Goal: Information Seeking & Learning: Learn about a topic

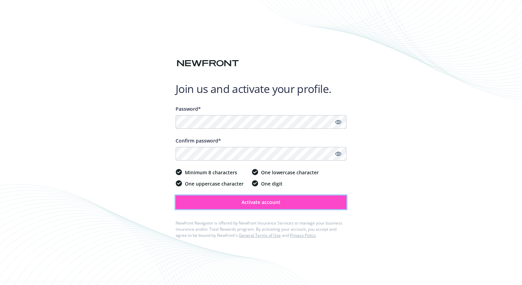
click at [276, 204] on span "Activate account" at bounding box center [261, 202] width 39 height 6
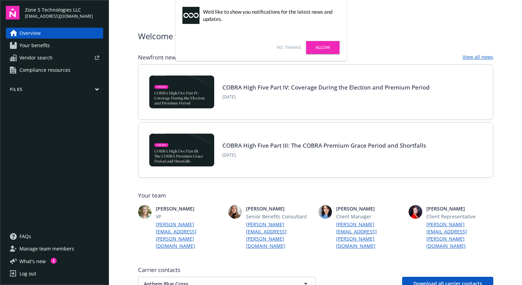
click at [51, 45] on link "Your benefits" at bounding box center [54, 45] width 97 height 11
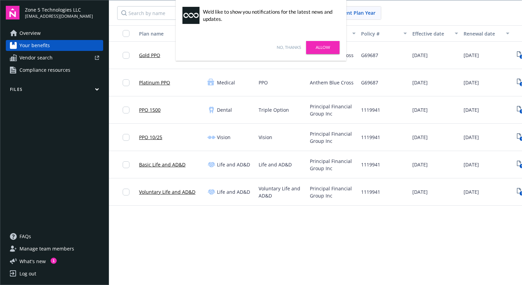
click at [65, 247] on span "Manage team members" at bounding box center [46, 248] width 55 height 11
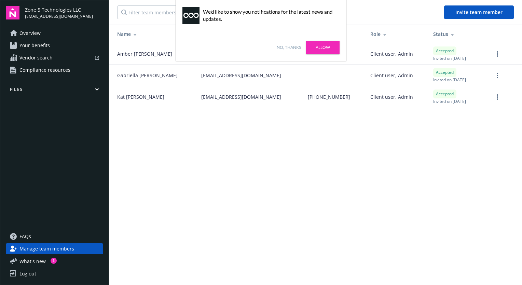
click at [43, 34] on link "Overview" at bounding box center [54, 33] width 97 height 11
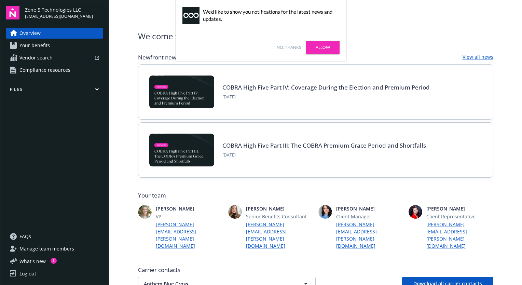
click at [97, 90] on icon "button" at bounding box center [96, 90] width 3 height 2
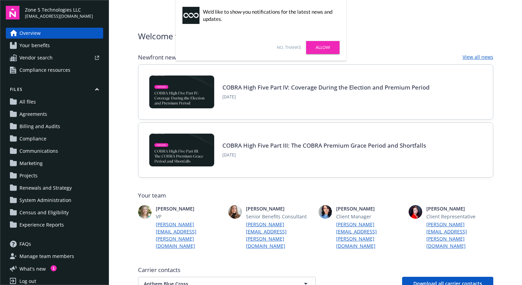
scroll to position [7, 0]
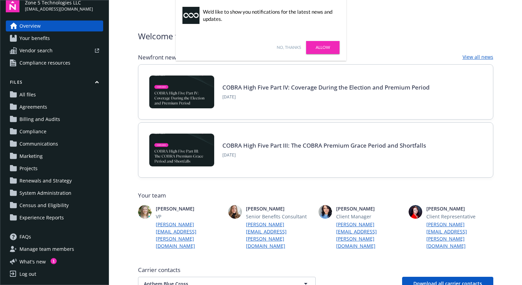
click at [293, 43] on div "No, thanks [PERSON_NAME]" at bounding box center [261, 47] width 171 height 27
click at [287, 49] on link "No, thanks" at bounding box center [289, 47] width 24 height 6
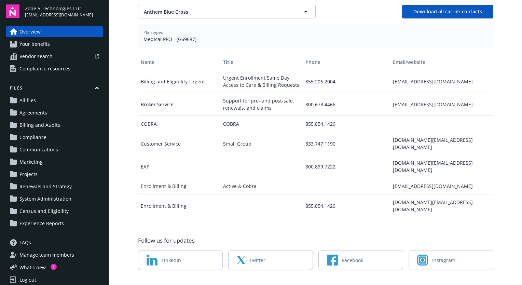
scroll to position [0, 0]
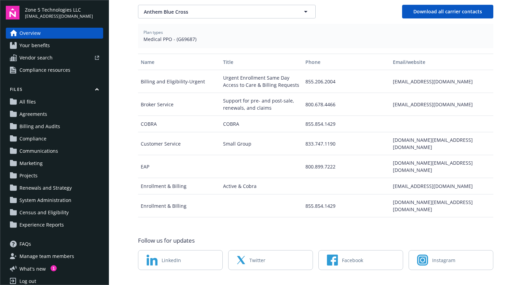
click at [77, 106] on link "All files" at bounding box center [54, 101] width 97 height 11
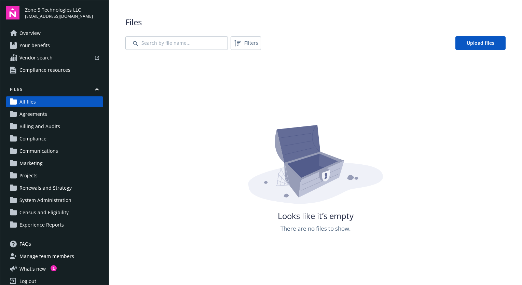
click at [95, 89] on icon "button" at bounding box center [97, 89] width 4 height 3
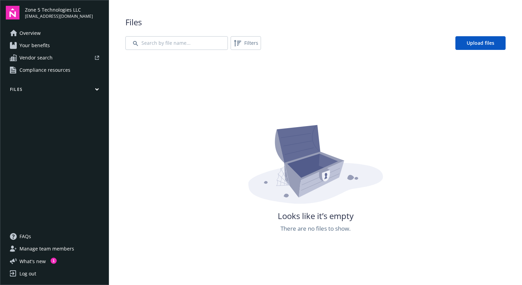
click at [45, 36] on link "Overview" at bounding box center [54, 33] width 97 height 11
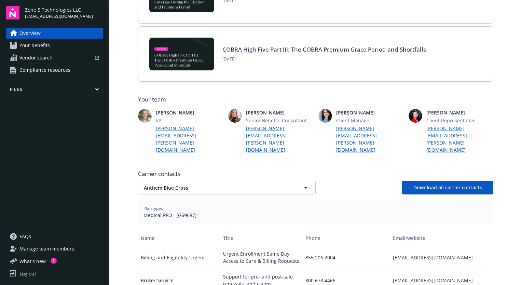
scroll to position [178, 0]
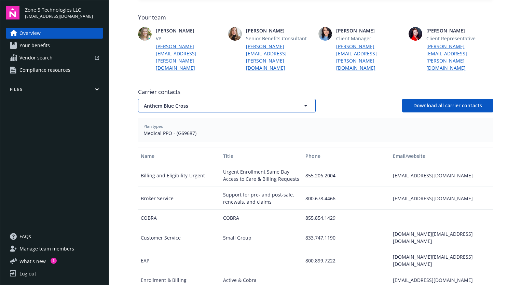
click at [263, 102] on span "Anthem Blue Cross" at bounding box center [215, 105] width 142 height 7
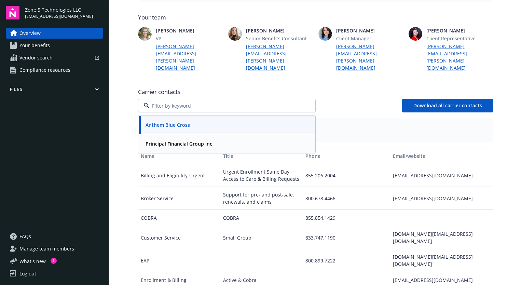
click at [223, 139] on div "Principal Financial Group Inc" at bounding box center [227, 144] width 168 height 10
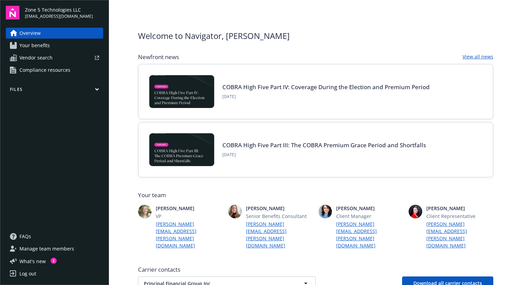
scroll to position [0, 0]
click at [95, 57] on icon at bounding box center [97, 58] width 4 height 4
click at [71, 48] on link "Your benefits" at bounding box center [54, 45] width 97 height 11
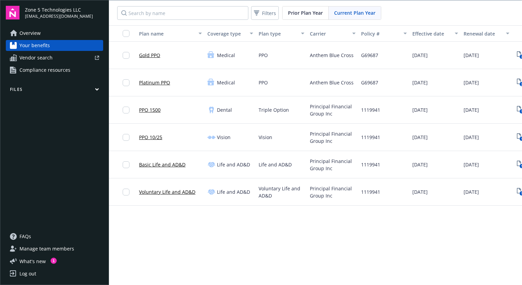
click at [145, 57] on link "Gold PPO" at bounding box center [149, 55] width 21 height 7
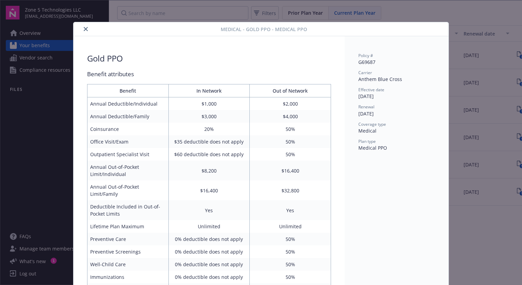
click at [84, 29] on icon "close" at bounding box center [86, 29] width 4 height 4
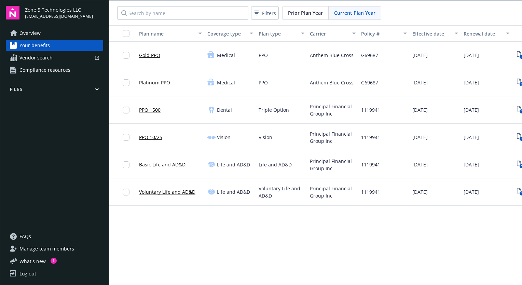
click at [299, 12] on span "Prior Plan Year" at bounding box center [305, 12] width 35 height 7
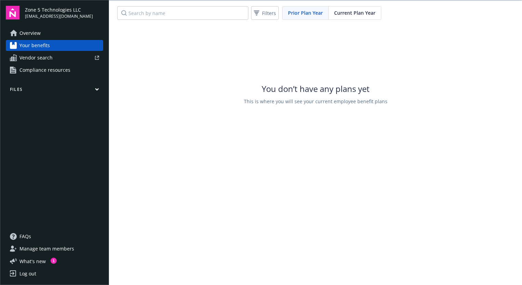
click at [341, 12] on span "Current Plan Year" at bounding box center [354, 12] width 41 height 7
